Goal: Information Seeking & Learning: Learn about a topic

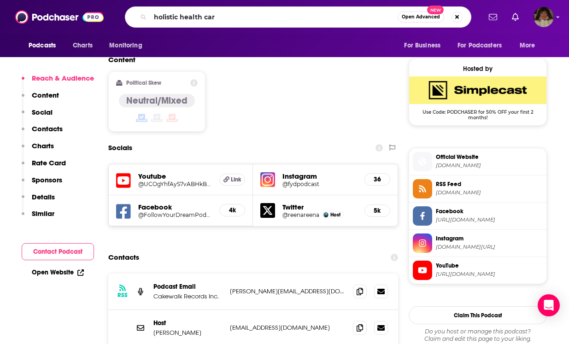
type input "holistic health care"
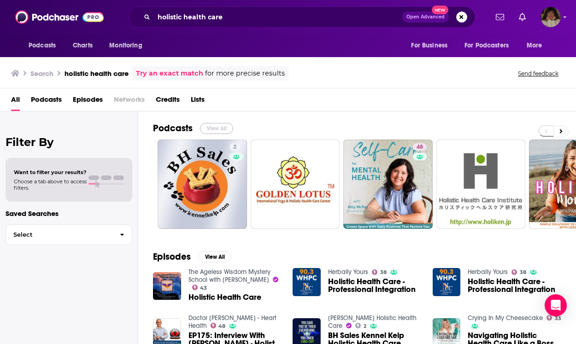
click at [219, 126] on button "View All" at bounding box center [216, 128] width 33 height 11
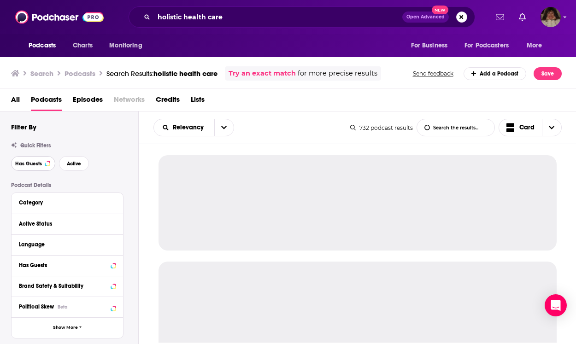
click at [35, 161] on span "Has Guests" at bounding box center [28, 163] width 27 height 5
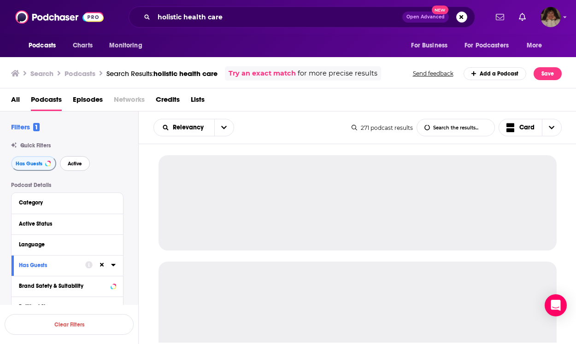
click at [80, 163] on span "Active" at bounding box center [75, 163] width 14 height 5
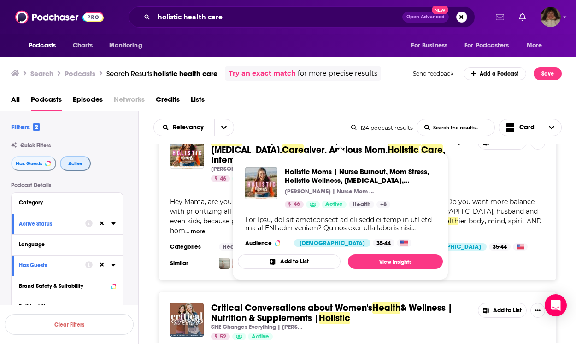
scroll to position [203, 0]
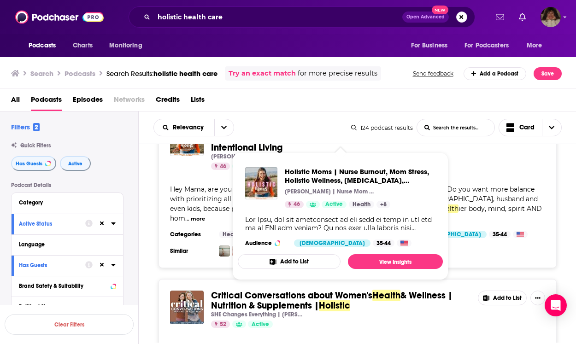
click at [288, 318] on div "Critical Conversations about Women's Health & Wellness | Nutrition & Supplement…" at bounding box center [358, 347] width 398 height 137
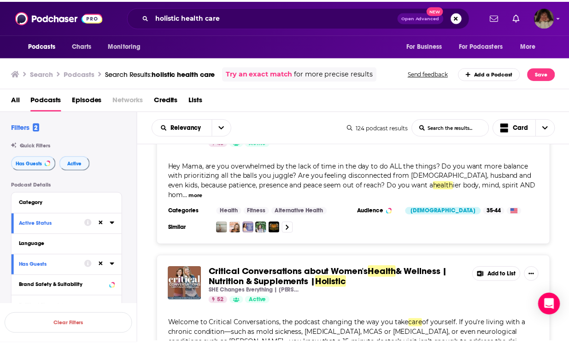
scroll to position [246, 0]
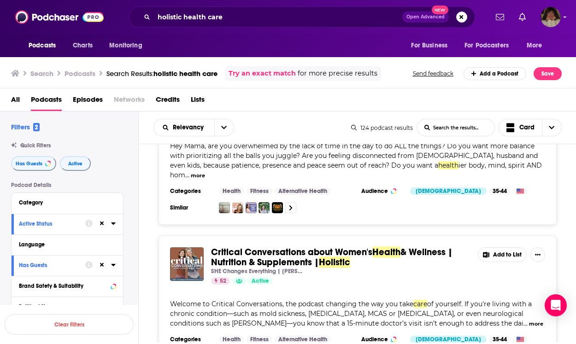
click at [218, 247] on span "& Wellness | Nutrition & Supplements |" at bounding box center [332, 258] width 242 height 22
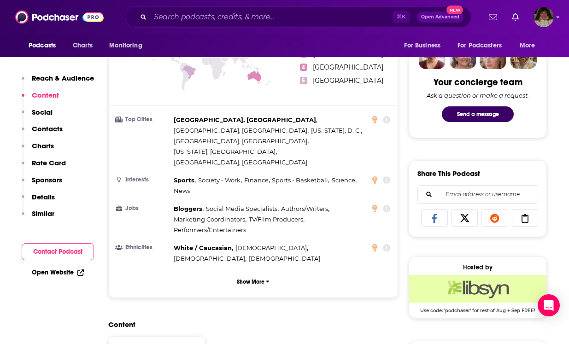
scroll to position [622, 0]
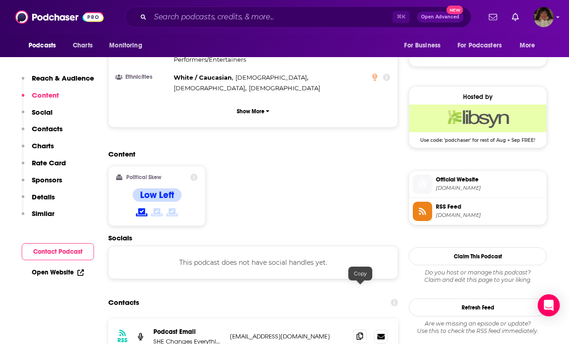
click at [361, 333] on icon at bounding box center [360, 336] width 6 height 7
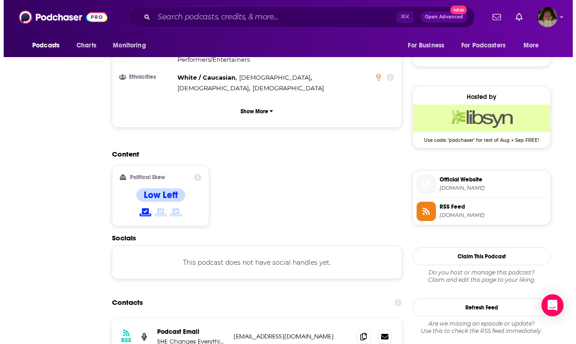
scroll to position [0, 0]
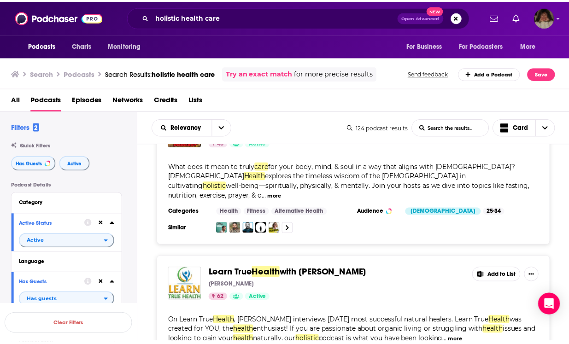
scroll to position [2314, 0]
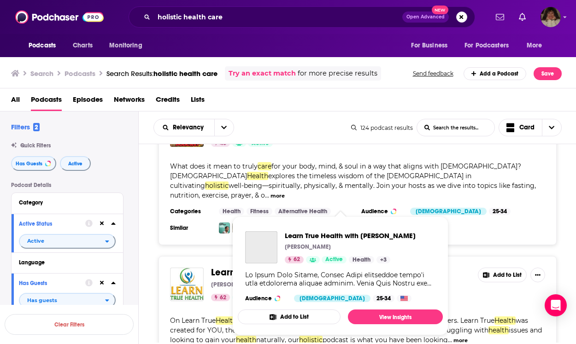
click at [243, 211] on span "Learn True Health with [PERSON_NAME] [PERSON_NAME] 62 Active Health + 3 Audienc…" at bounding box center [340, 276] width 216 height 130
click at [244, 213] on span "Learn True Health with [PERSON_NAME] [PERSON_NAME] 62 Active Health + 3 Audienc…" at bounding box center [340, 276] width 216 height 130
click at [227, 267] on span "Learn True" at bounding box center [233, 273] width 44 height 12
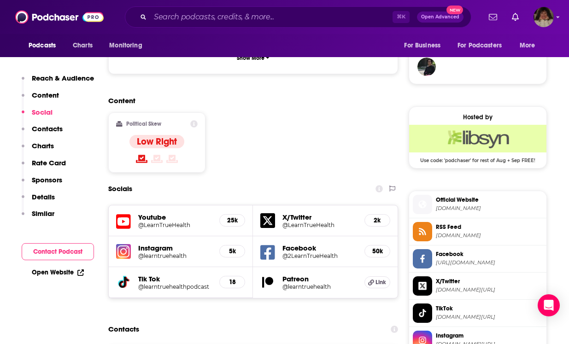
scroll to position [735, 0]
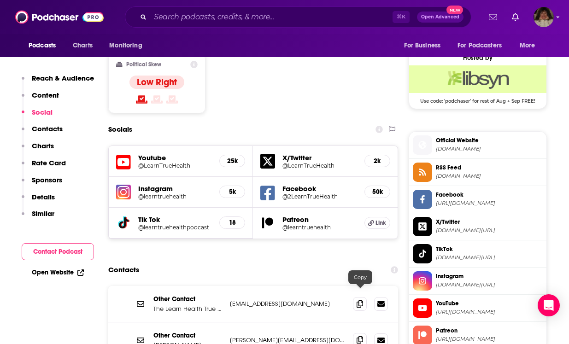
click at [359, 337] on icon at bounding box center [360, 340] width 6 height 7
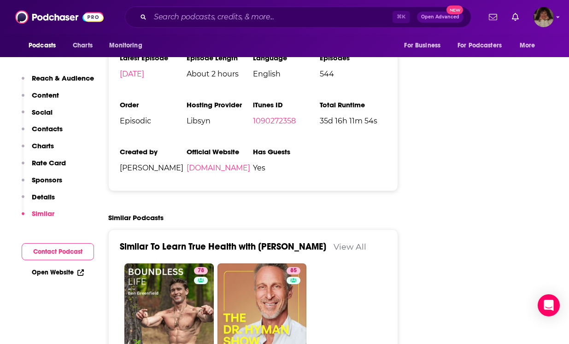
scroll to position [1648, 0]
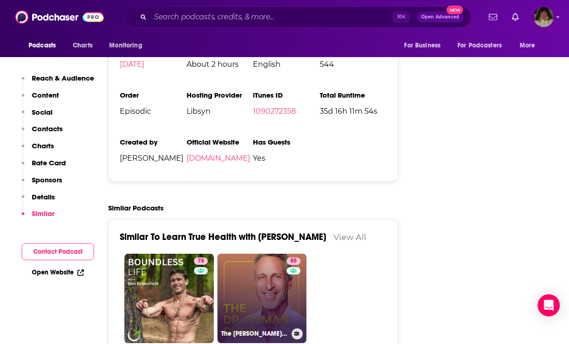
click at [262, 262] on link "85 The [PERSON_NAME] Show" at bounding box center [262, 298] width 89 height 89
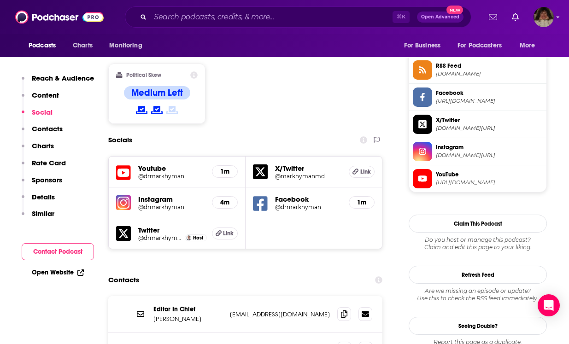
scroll to position [791, 0]
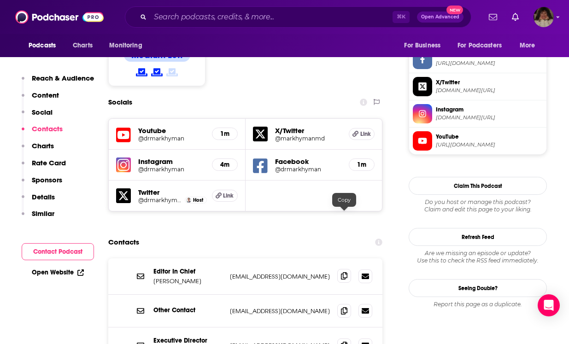
click at [345, 273] on icon at bounding box center [344, 276] width 6 height 7
click at [347, 342] on icon at bounding box center [344, 345] width 6 height 7
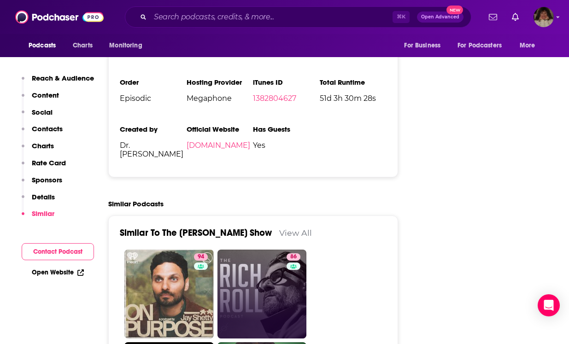
scroll to position [2046, 0]
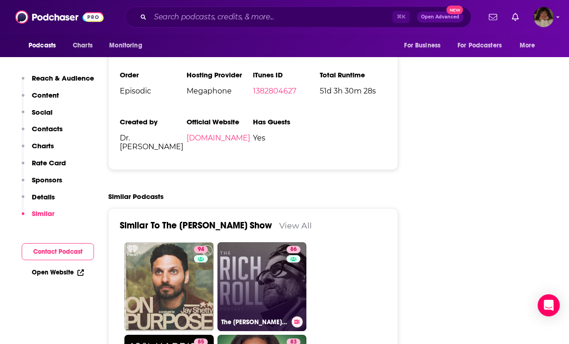
click at [252, 243] on link "86 The [PERSON_NAME] Podcast" at bounding box center [262, 287] width 89 height 89
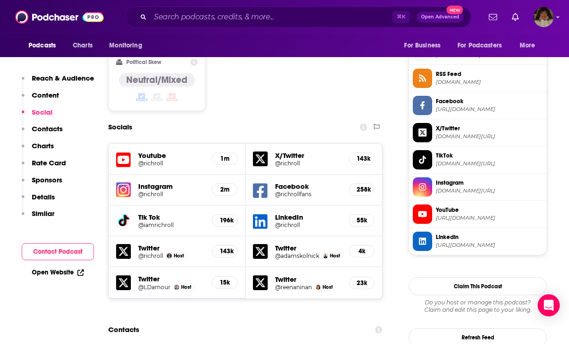
scroll to position [895, 0]
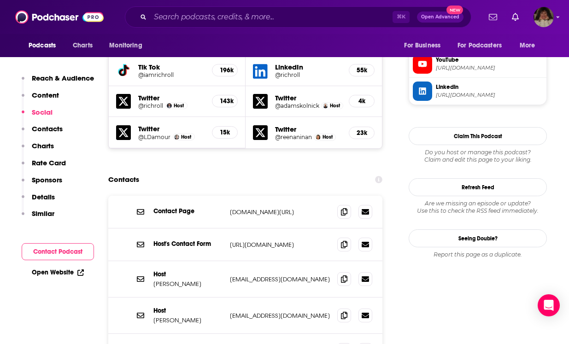
click at [230, 241] on p "[URL][DOMAIN_NAME]" at bounding box center [280, 245] width 100 height 8
drag, startPoint x: 230, startPoint y: 184, endPoint x: 329, endPoint y: 186, distance: 99.6
click at [335, 229] on div "Host's Contact Form [URL][DOMAIN_NAME] [URL][DOMAIN_NAME]" at bounding box center [245, 245] width 274 height 33
copy div "[URL][DOMAIN_NAME] [URL][DOMAIN_NAME]"
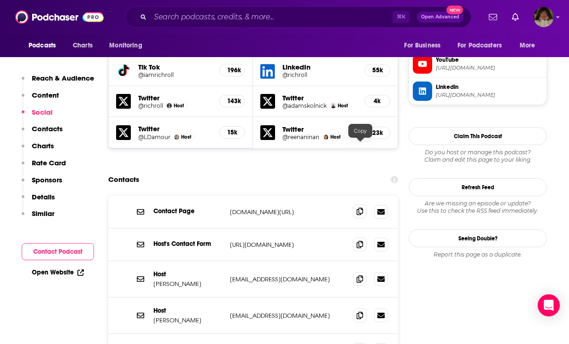
click at [361, 208] on icon at bounding box center [360, 211] width 6 height 7
click at [360, 275] on icon at bounding box center [360, 278] width 6 height 7
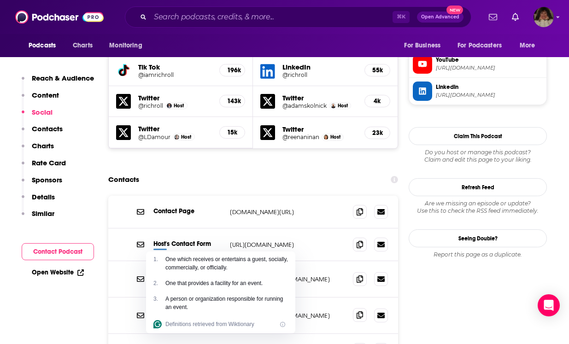
click at [360, 312] on icon at bounding box center [360, 315] width 6 height 7
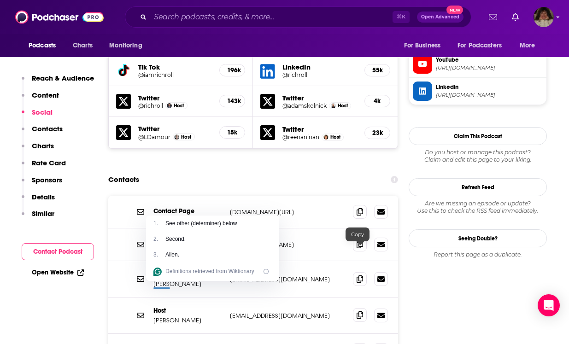
click at [361, 312] on icon at bounding box center [360, 315] width 6 height 7
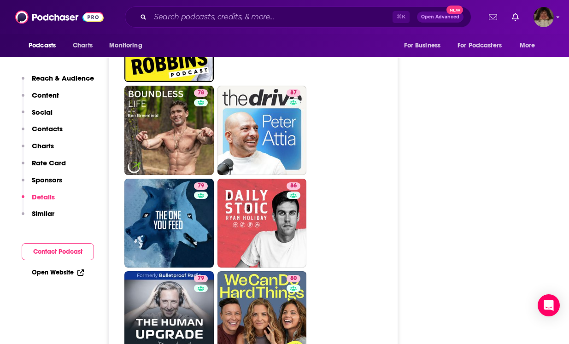
scroll to position [2707, 0]
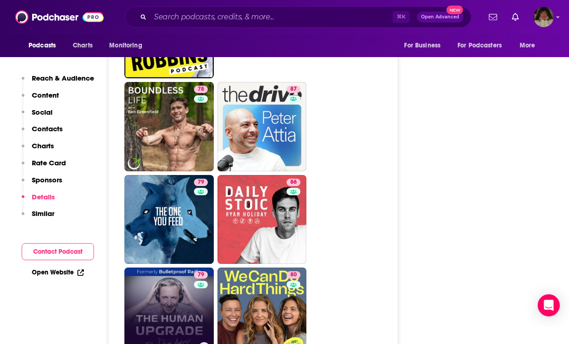
click at [177, 268] on link "79 The Human Upgrade: Biohacking for Longevity & Performance" at bounding box center [168, 312] width 89 height 89
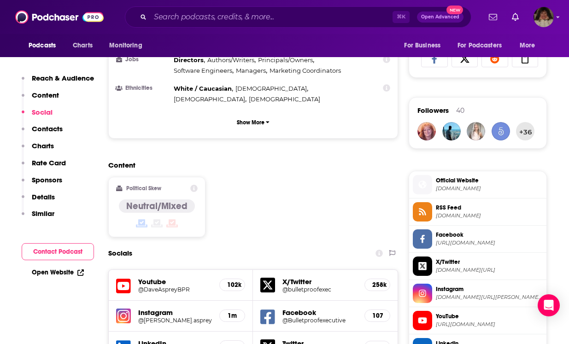
scroll to position [756, 0]
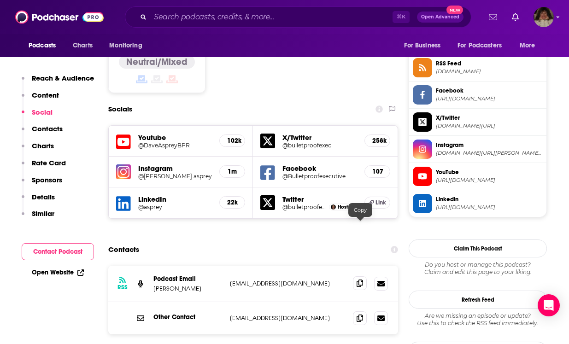
click at [359, 280] on icon at bounding box center [360, 283] width 6 height 7
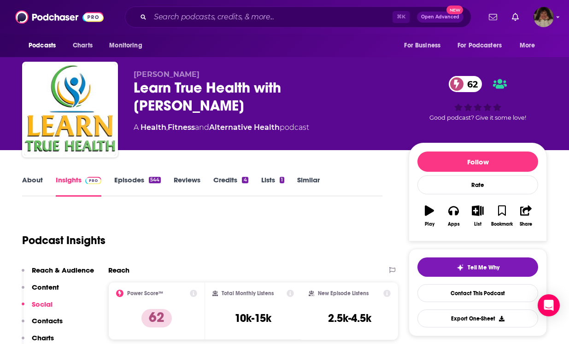
type input "[URL][DOMAIN_NAME]"
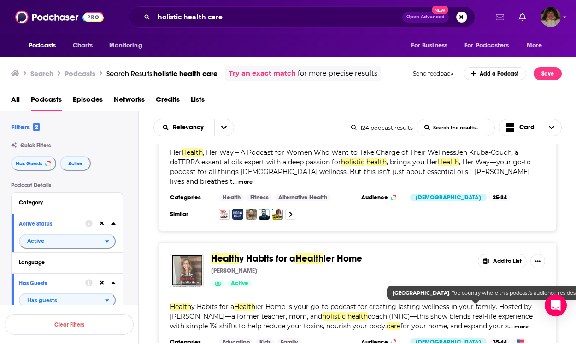
scroll to position [3038, 0]
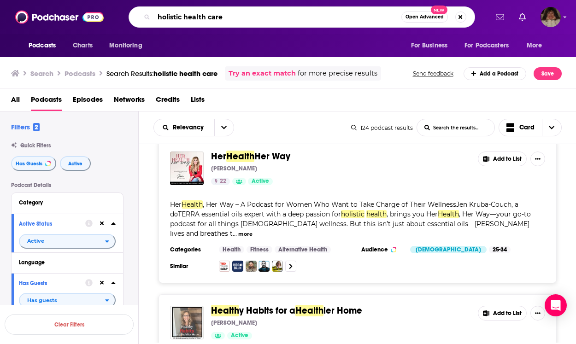
drag, startPoint x: 247, startPoint y: 11, endPoint x: 237, endPoint y: 21, distance: 14.3
click at [237, 21] on input "holistic health care" at bounding box center [278, 17] width 248 height 15
type input "longevity"
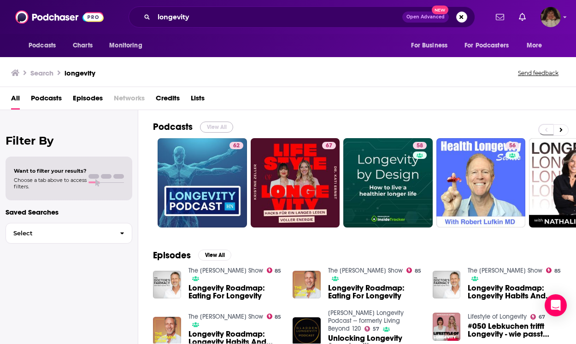
click at [224, 125] on button "View All" at bounding box center [216, 127] width 33 height 11
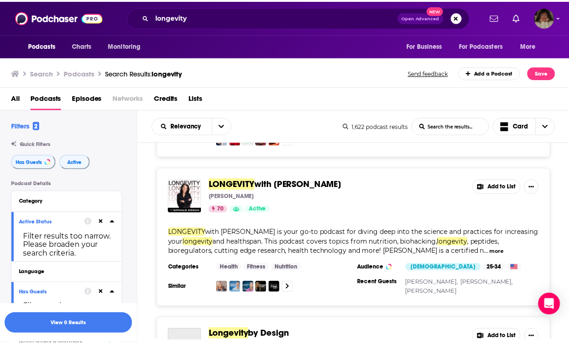
scroll to position [264, 0]
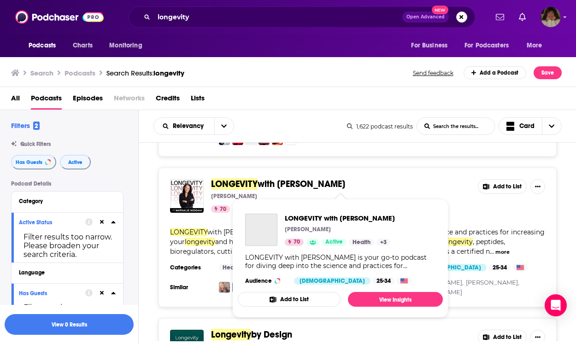
click at [251, 186] on span "LONGEVITY" at bounding box center [234, 184] width 47 height 12
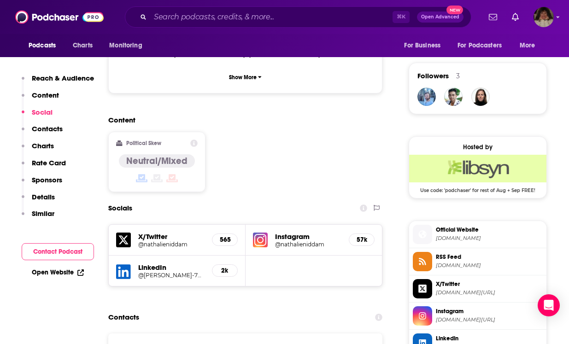
scroll to position [658, 0]
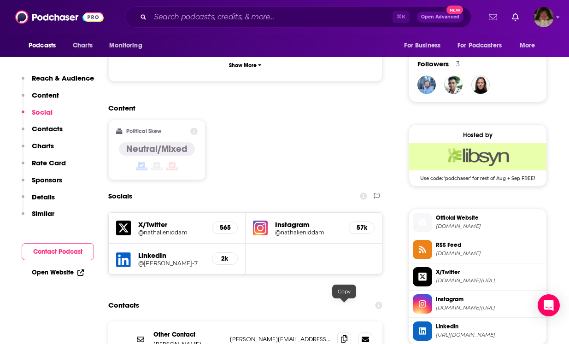
click at [343, 336] on icon at bounding box center [344, 339] width 6 height 7
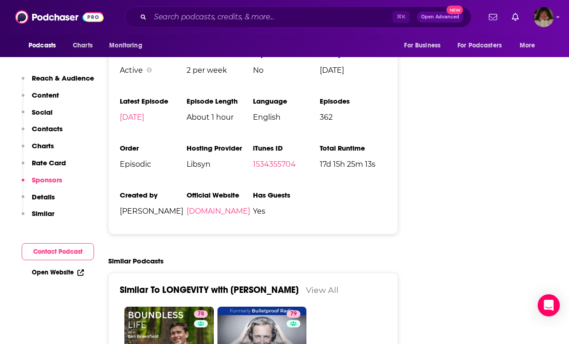
scroll to position [2088, 0]
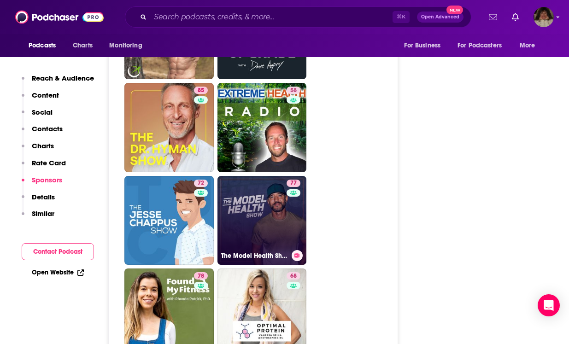
click at [257, 199] on link "77 The Model Health Show" at bounding box center [262, 220] width 89 height 89
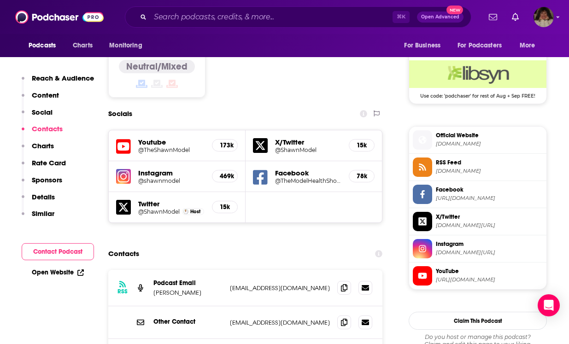
scroll to position [760, 0]
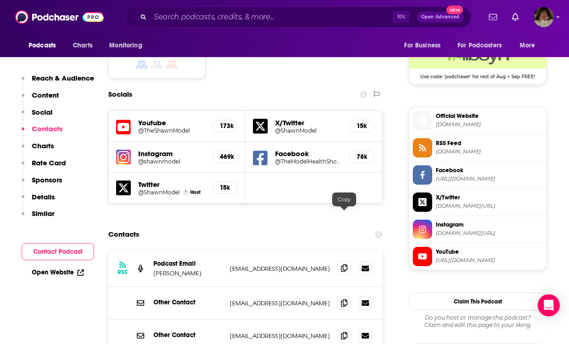
click at [344, 265] on icon at bounding box center [344, 268] width 6 height 7
click at [345, 332] on icon at bounding box center [344, 335] width 6 height 7
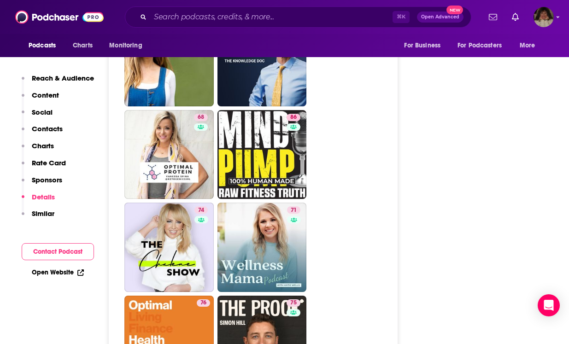
scroll to position [2481, 0]
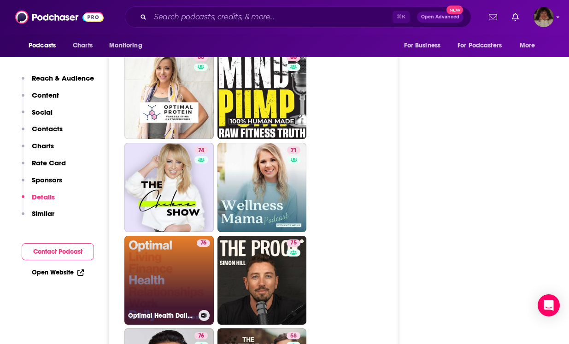
click at [179, 241] on link "76 Optimal Health Daily - Fitness and Nutrition" at bounding box center [168, 280] width 89 height 89
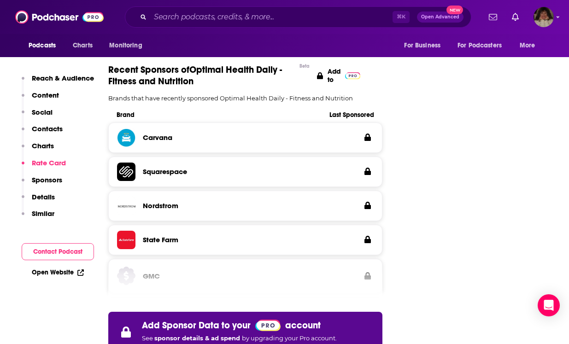
scroll to position [1028, 0]
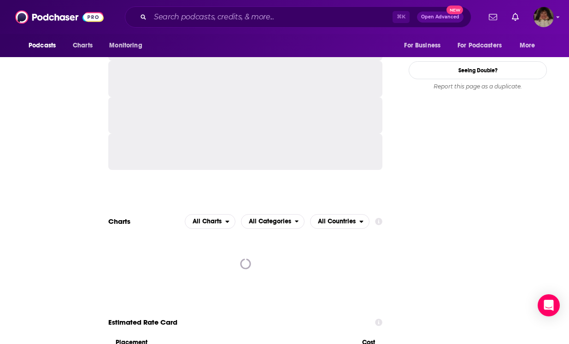
type input "[URL][DOMAIN_NAME]"
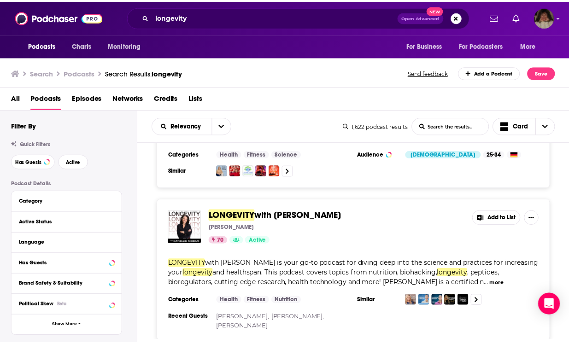
scroll to position [431, 0]
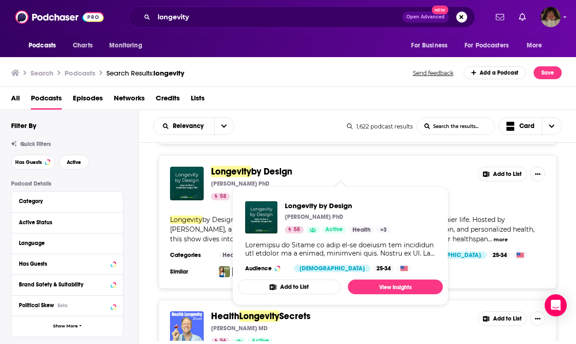
click at [257, 172] on span "by Design" at bounding box center [271, 172] width 41 height 12
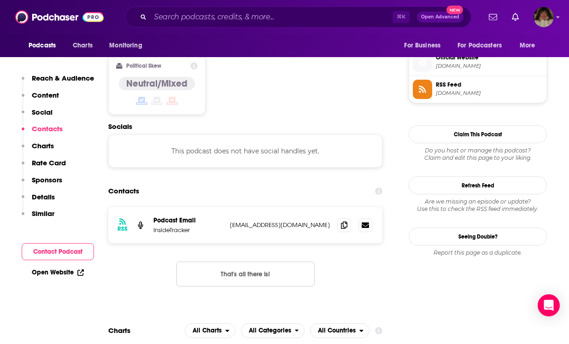
scroll to position [752, 0]
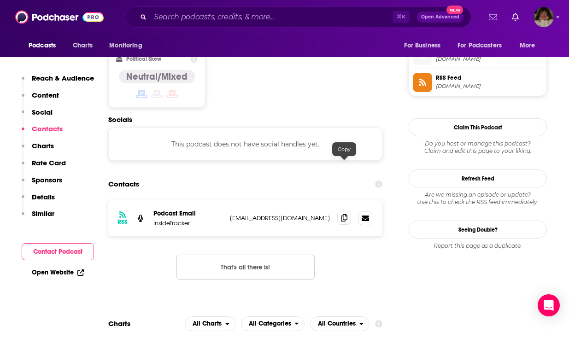
click at [349, 211] on span at bounding box center [345, 218] width 14 height 14
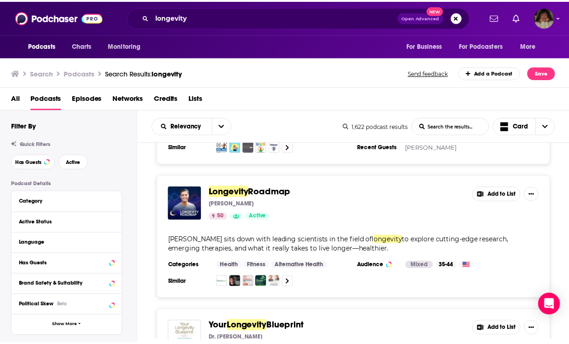
scroll to position [703, 0]
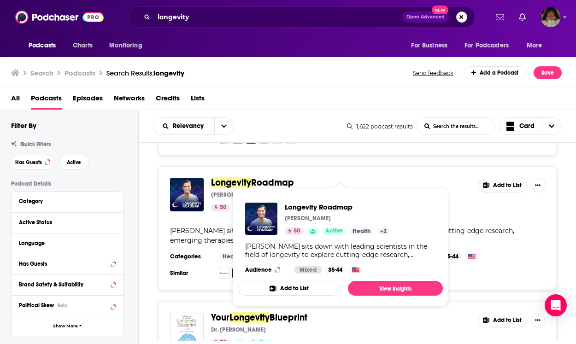
click at [236, 177] on span "Longevity" at bounding box center [231, 183] width 40 height 12
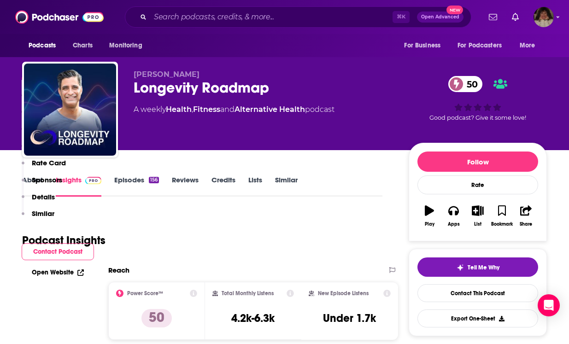
scroll to position [471, 0]
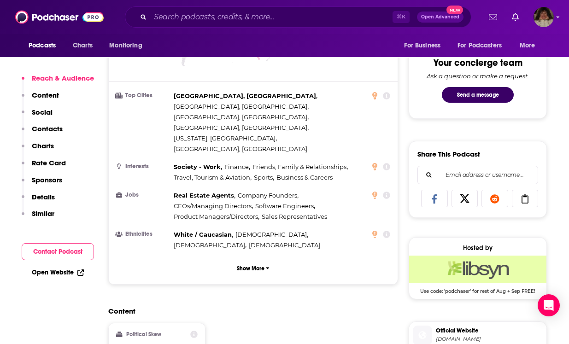
click at [360, 307] on div "Content Political Skew Neutral/Mixed" at bounding box center [253, 349] width 290 height 84
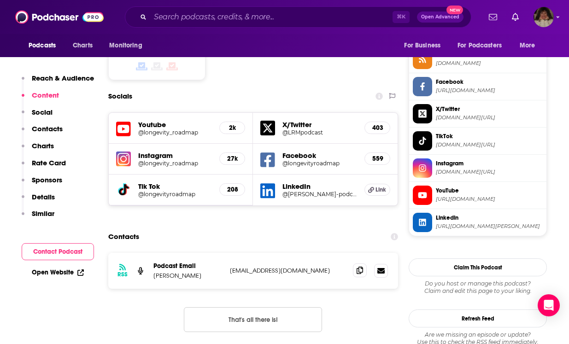
click at [360, 267] on icon at bounding box center [360, 270] width 6 height 7
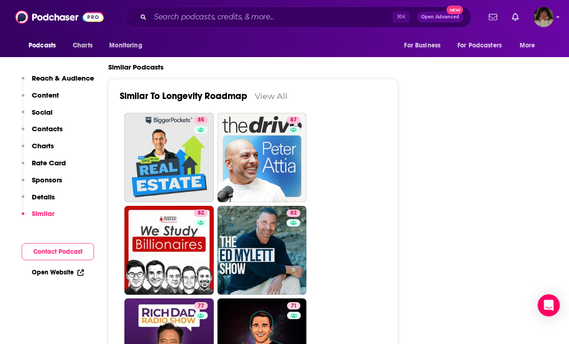
scroll to position [1778, 0]
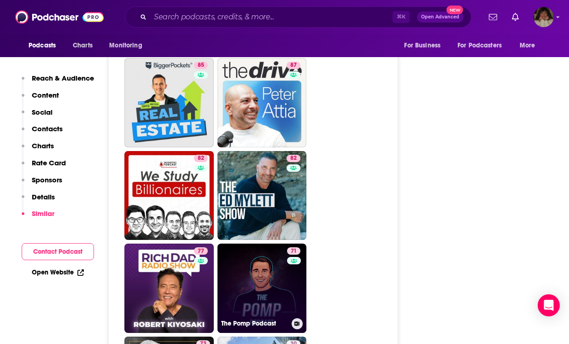
click at [260, 244] on link "71 The Pomp Podcast" at bounding box center [262, 288] width 89 height 89
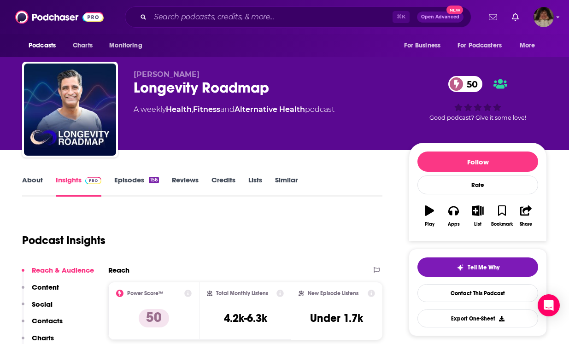
type input "[URL][DOMAIN_NAME]"
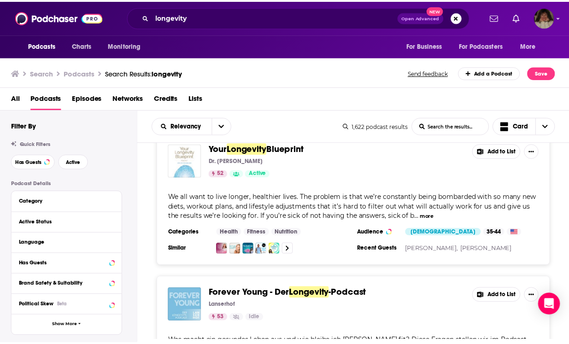
scroll to position [845, 0]
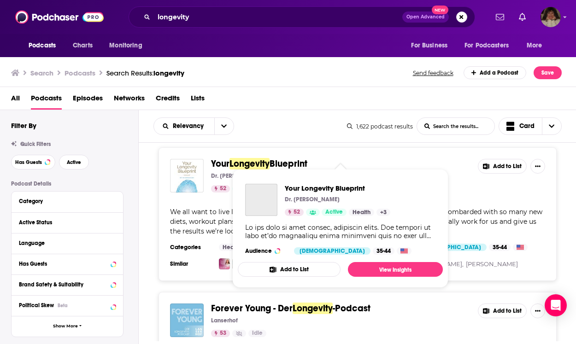
click at [260, 158] on span "Longevity" at bounding box center [250, 164] width 40 height 12
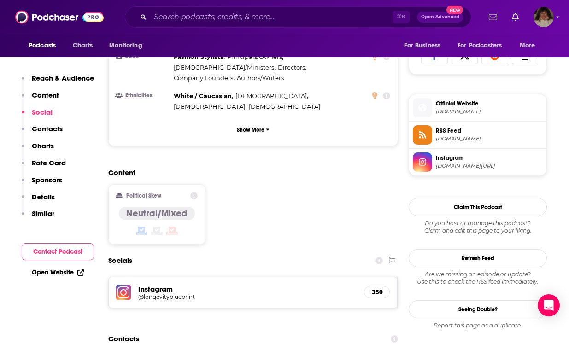
scroll to position [670, 0]
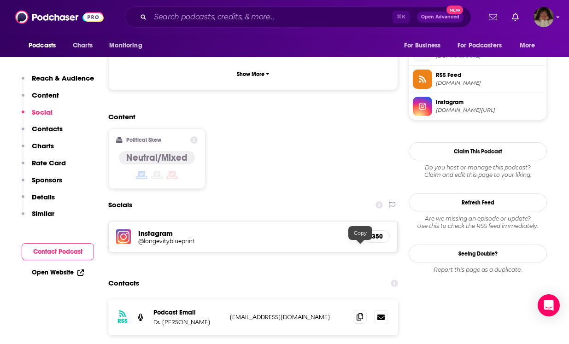
click at [359, 314] on icon at bounding box center [360, 317] width 6 height 7
